Goal: Information Seeking & Learning: Learn about a topic

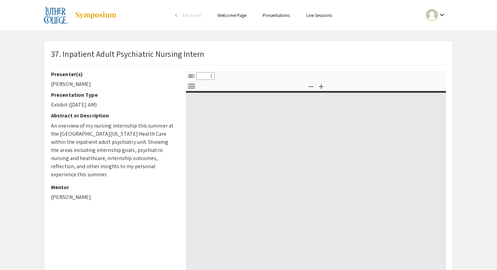
select select "custom"
type input "0"
select select "custom"
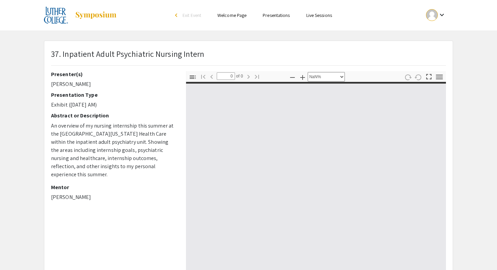
type input "1"
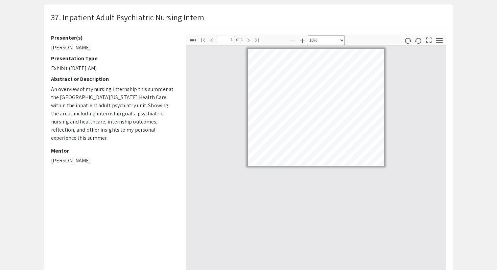
select select "custom"
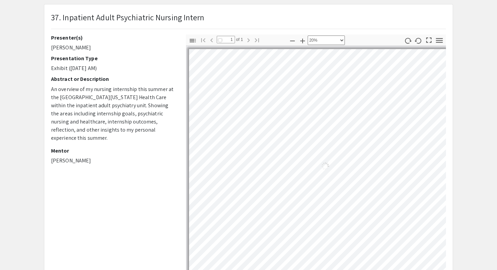
scroll to position [15, 19]
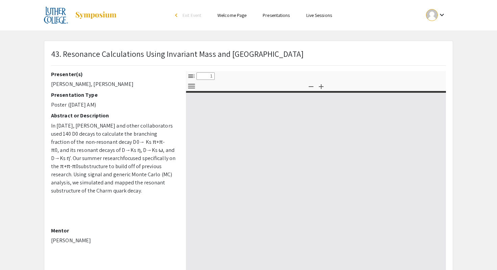
select select "custom"
type input "0"
select select "custom"
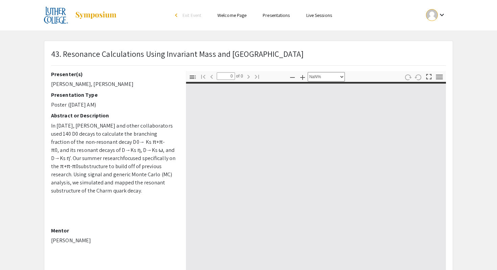
type input "1"
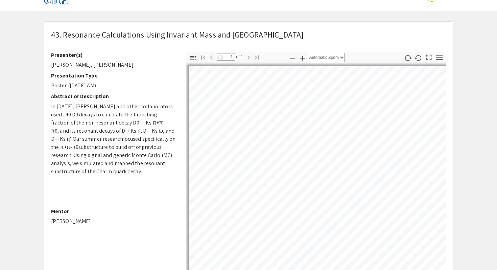
select select "auto"
